Goal: Task Accomplishment & Management: Manage account settings

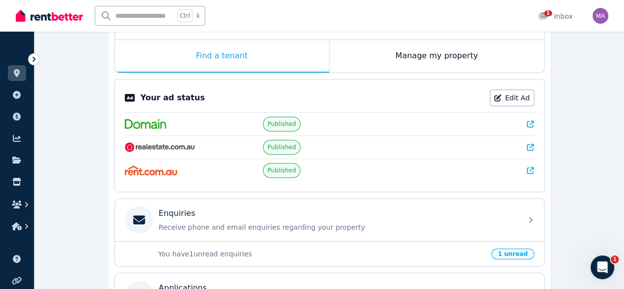
scroll to position [155, 0]
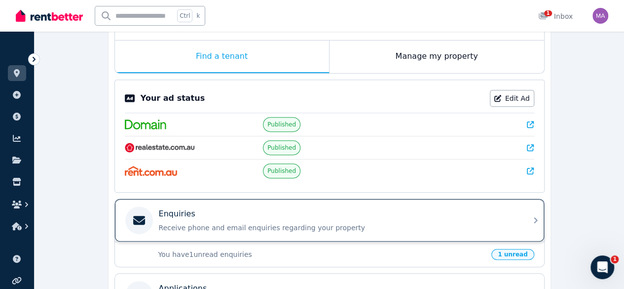
click at [250, 229] on p "Receive phone and email enquiries regarding your property" at bounding box center [337, 228] width 357 height 10
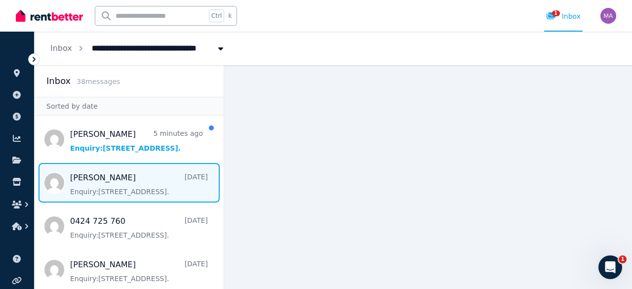
click at [130, 177] on span "Message list" at bounding box center [129, 182] width 189 height 39
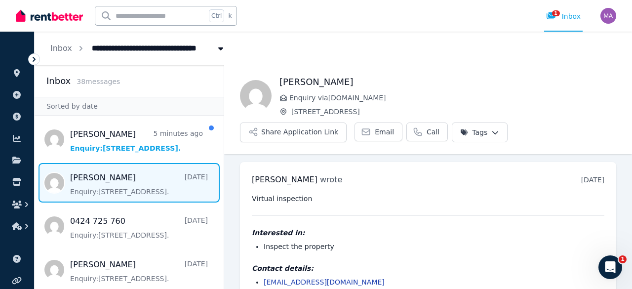
scroll to position [30, 0]
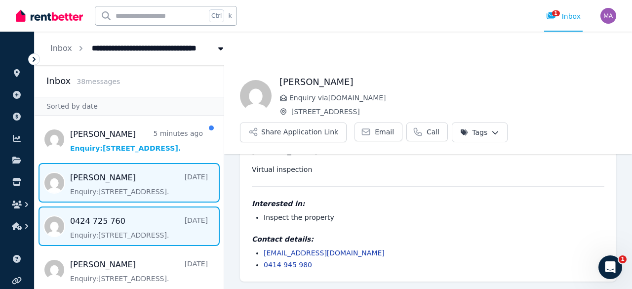
click at [139, 228] on span "Message list" at bounding box center [129, 225] width 189 height 39
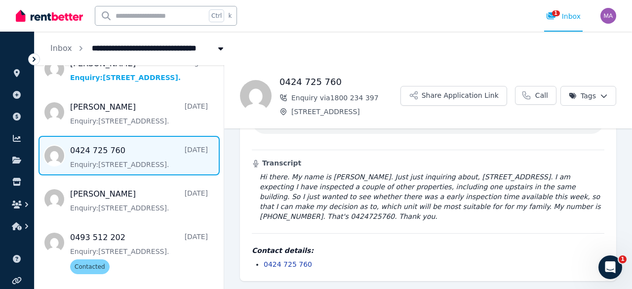
scroll to position [63, 0]
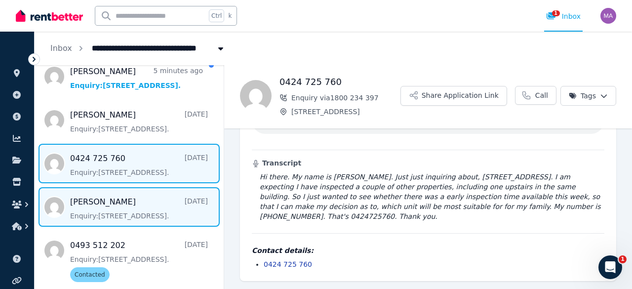
click at [146, 212] on span "Message list" at bounding box center [129, 206] width 189 height 39
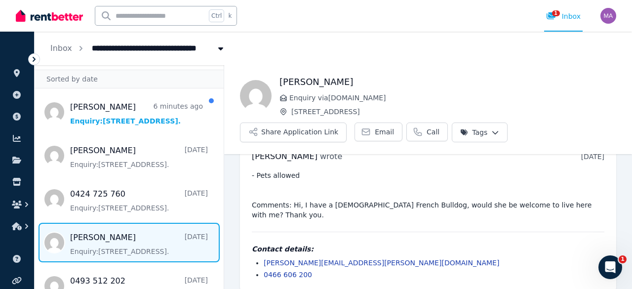
scroll to position [26, 0]
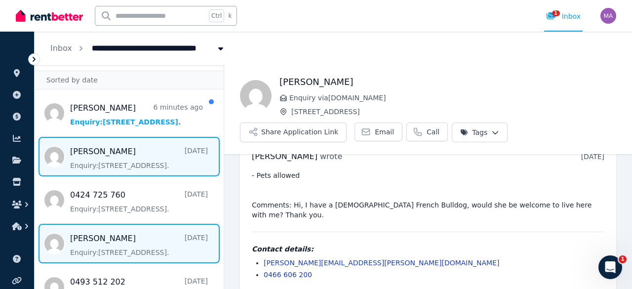
click at [143, 161] on span "Message list" at bounding box center [129, 156] width 189 height 39
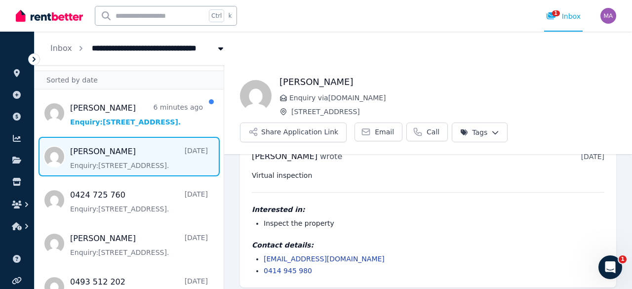
scroll to position [30, 0]
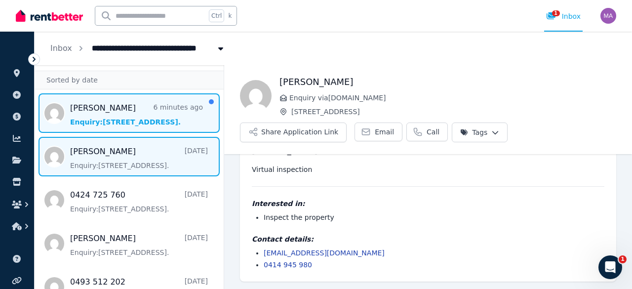
click at [147, 102] on span "Message list" at bounding box center [129, 112] width 189 height 39
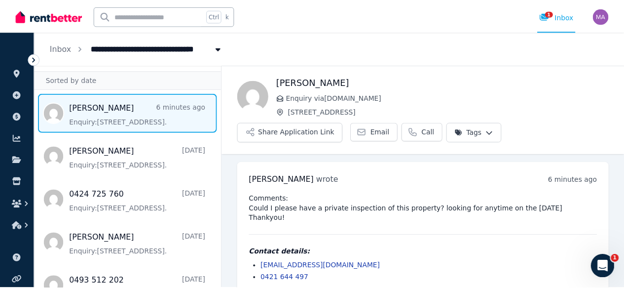
scroll to position [4, 0]
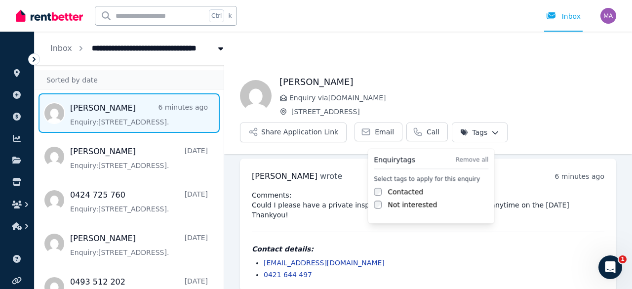
click at [484, 139] on html "**********" at bounding box center [316, 144] width 632 height 289
click at [405, 192] on label "Contacted" at bounding box center [405, 192] width 36 height 10
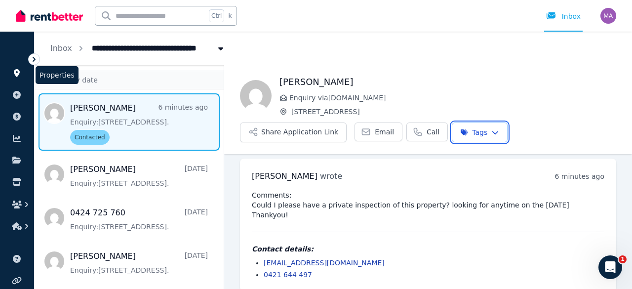
click at [17, 71] on html "**********" at bounding box center [316, 144] width 632 height 289
click at [17, 71] on icon at bounding box center [17, 73] width 6 height 8
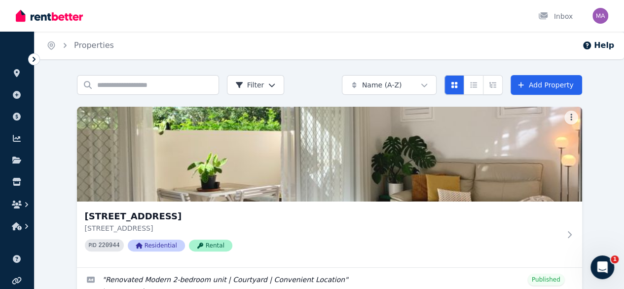
scroll to position [84, 0]
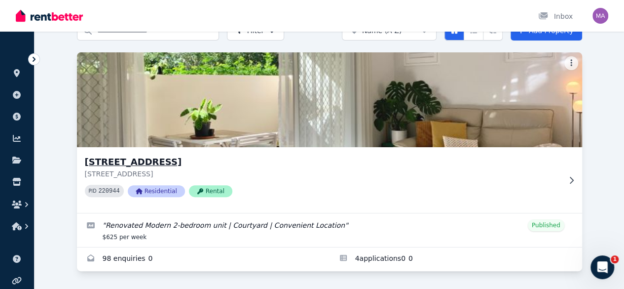
click at [567, 176] on icon at bounding box center [572, 180] width 10 height 8
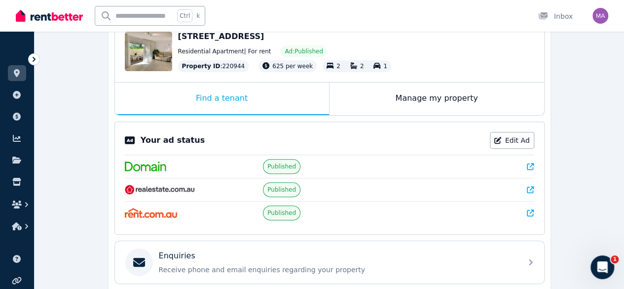
scroll to position [110, 0]
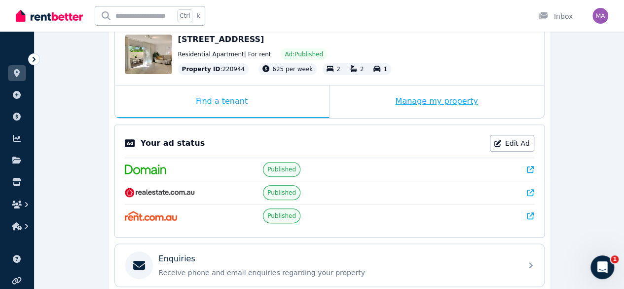
click at [406, 101] on div "Manage my property" at bounding box center [437, 101] width 215 height 33
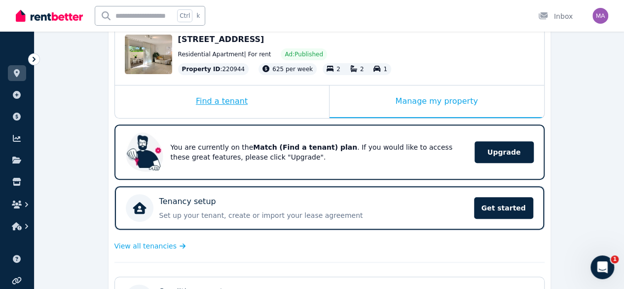
click at [247, 102] on div "Find a tenant" at bounding box center [222, 101] width 214 height 33
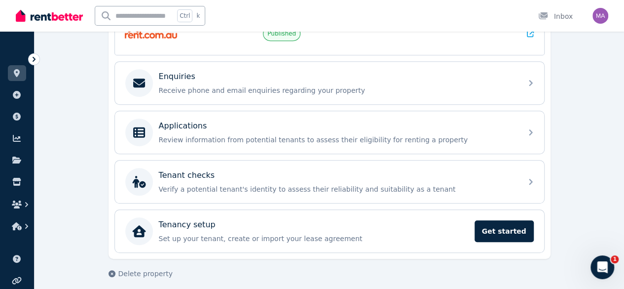
scroll to position [280, 0]
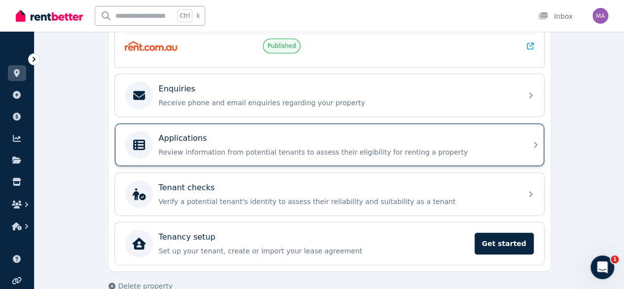
click at [354, 147] on p "Review information from potential tenants to assess their eligibility for renti…" at bounding box center [337, 152] width 357 height 10
